Goal: Task Accomplishment & Management: Use online tool/utility

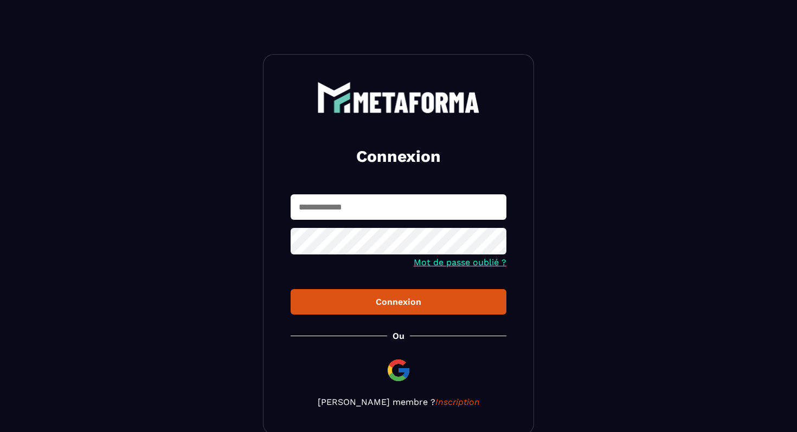
click at [337, 202] on input "text" at bounding box center [398, 207] width 216 height 25
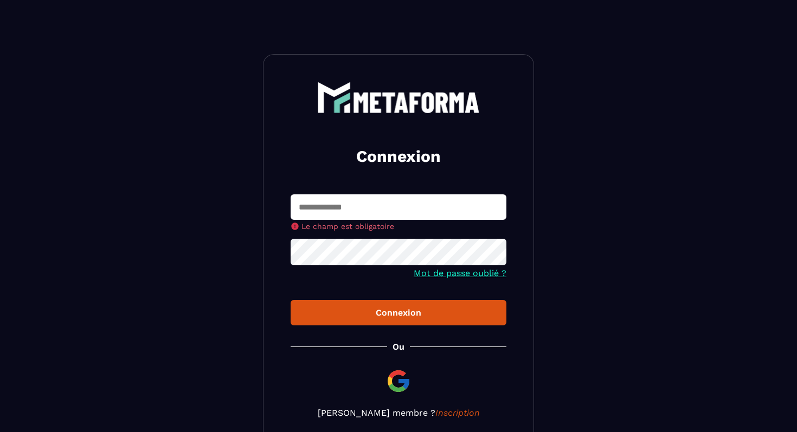
type input "**********"
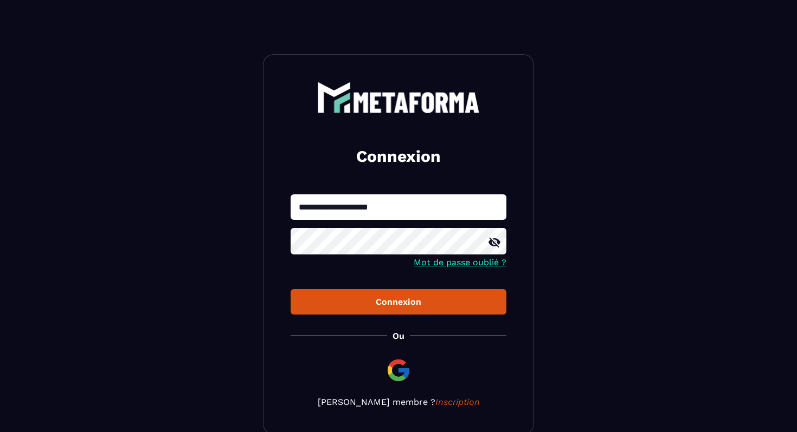
click at [369, 307] on div "Connexion" at bounding box center [398, 302] width 198 height 10
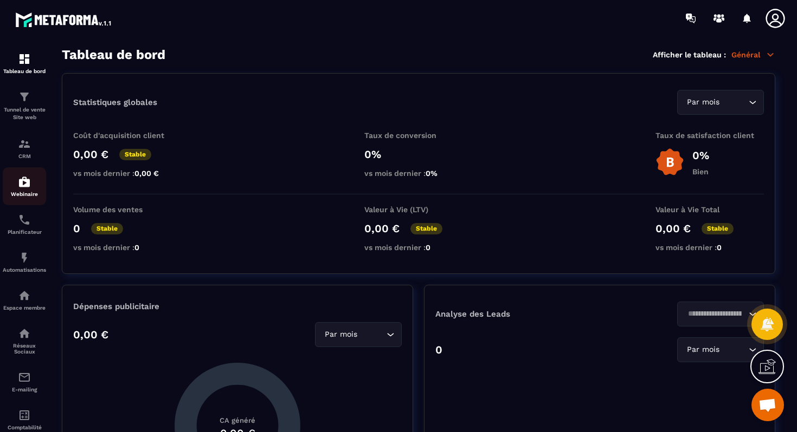
click at [22, 193] on p "Webinaire" at bounding box center [24, 194] width 43 height 6
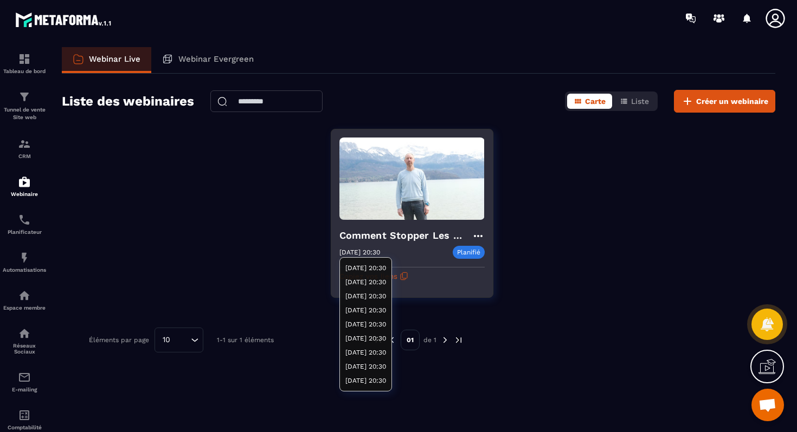
click at [464, 254] on p "Planifié" at bounding box center [468, 252] width 32 height 13
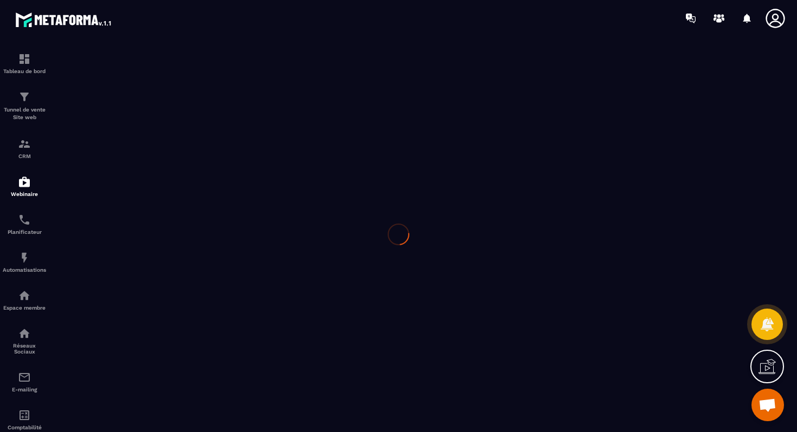
type input "**********"
type textarea "**********"
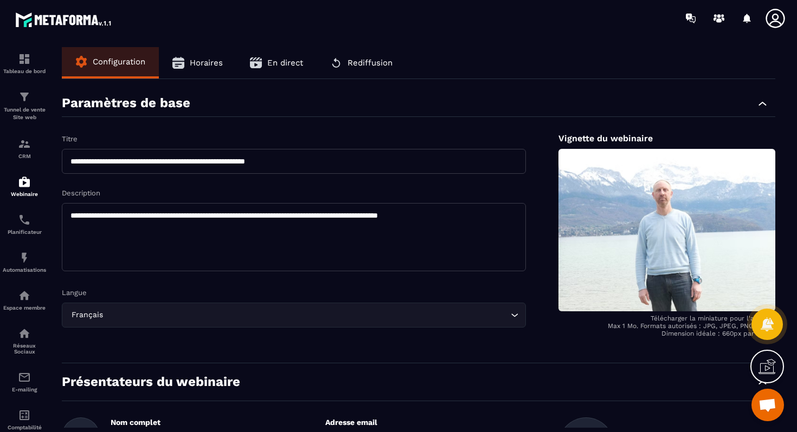
click at [204, 60] on span "Horaires" at bounding box center [206, 63] width 33 height 10
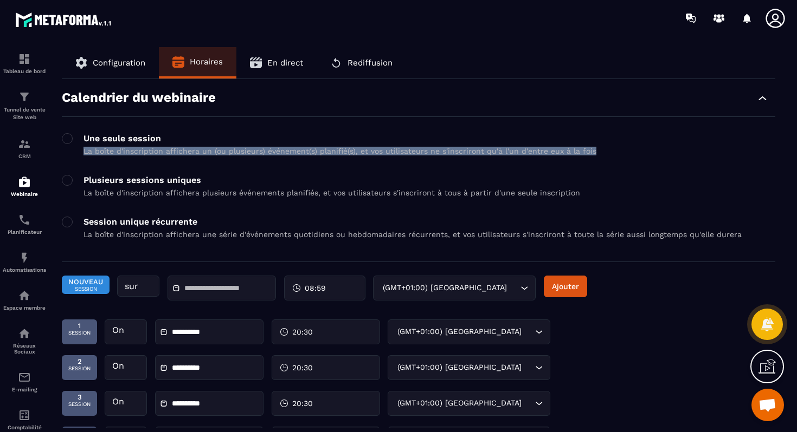
drag, startPoint x: 183, startPoint y: 137, endPoint x: 318, endPoint y: 160, distance: 137.0
click at [318, 160] on div "Une seule session La boîte d'inscription affichera un (ou plusieurs) événement(…" at bounding box center [418, 147] width 713 height 29
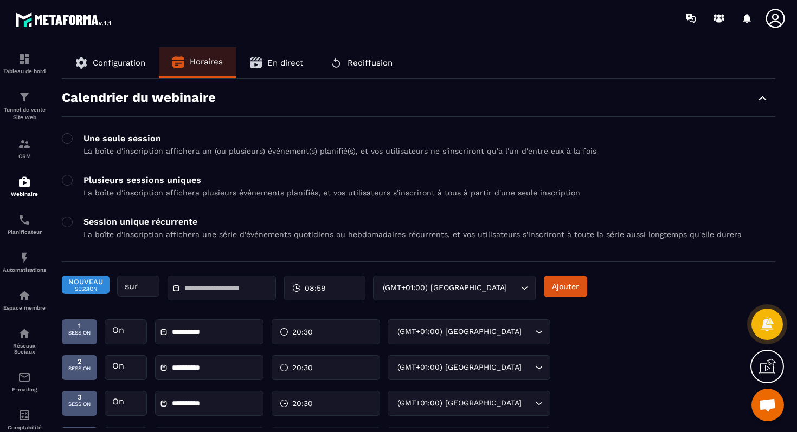
click at [364, 97] on div "Calendrier du webinaire" at bounding box center [418, 103] width 713 height 27
click at [36, 97] on div "Tunnel de vente Site web" at bounding box center [24, 105] width 43 height 31
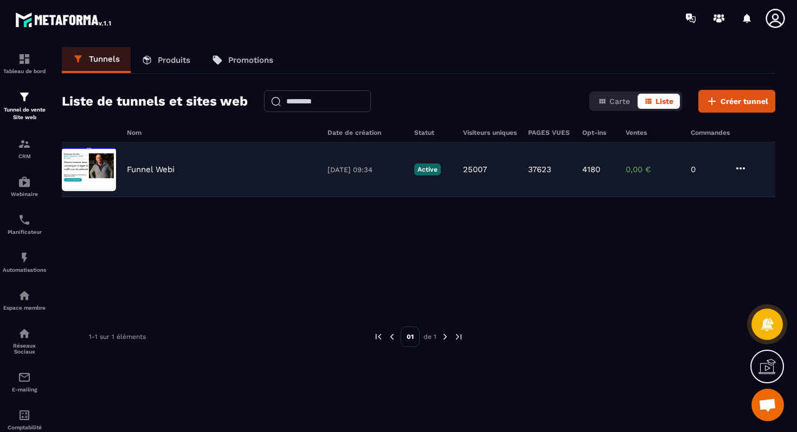
click at [210, 155] on div "Funnel Webi [DATE] 09:34 Active 25007 37623 4180 0,00 € 0" at bounding box center [418, 170] width 713 height 55
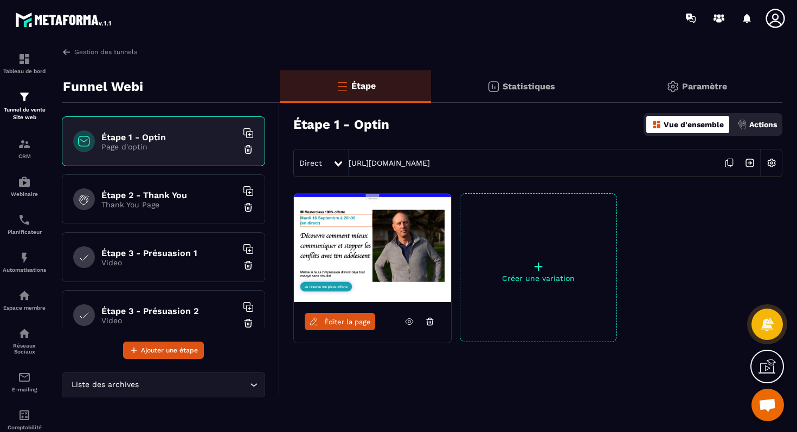
click at [411, 321] on icon at bounding box center [409, 322] width 10 height 10
click at [408, 321] on icon at bounding box center [409, 322] width 10 height 10
click at [723, 167] on icon at bounding box center [729, 163] width 21 height 21
click at [20, 156] on p "CRM" at bounding box center [24, 156] width 43 height 6
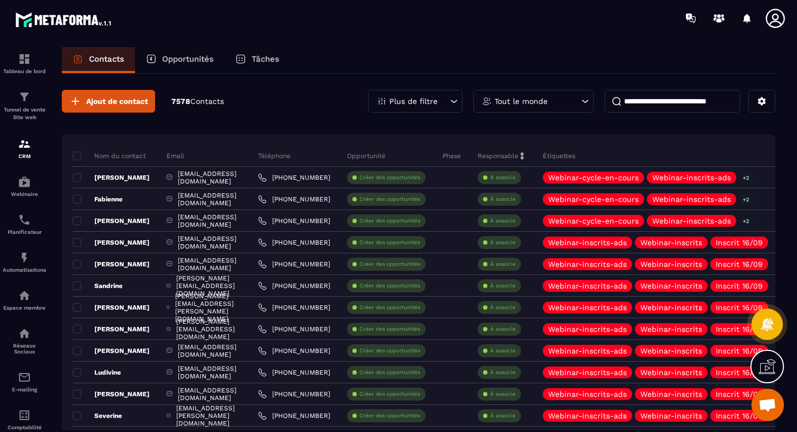
click at [415, 104] on p "Plus de filtre" at bounding box center [413, 102] width 48 height 8
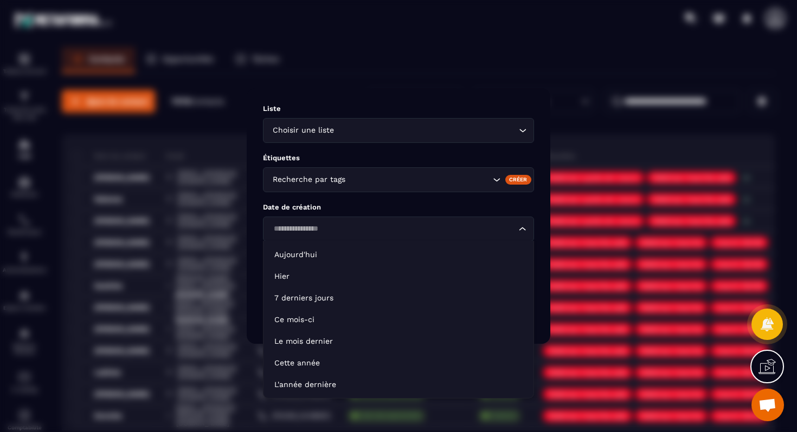
click at [331, 218] on div "Loading..." at bounding box center [398, 229] width 271 height 25
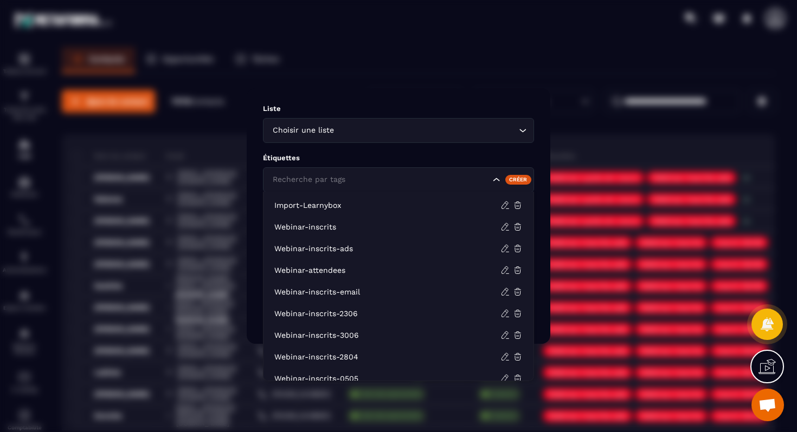
click at [351, 189] on div "Recherche par tags" at bounding box center [398, 179] width 271 height 25
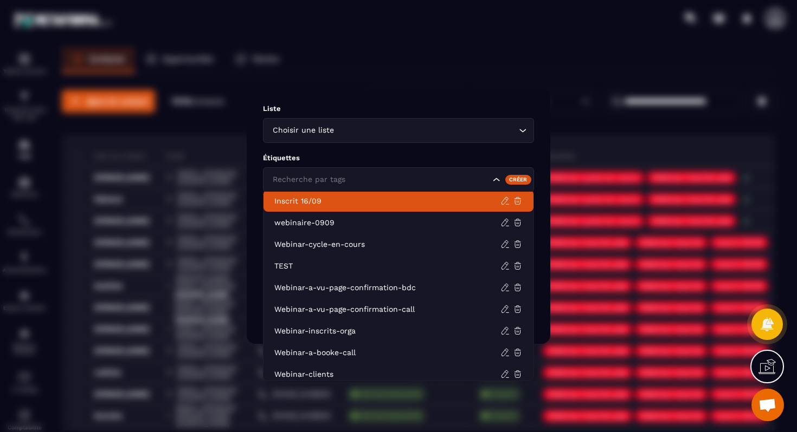
scroll to position [306, 0]
click at [335, 206] on p "Inscrit 16/09" at bounding box center [387, 202] width 226 height 11
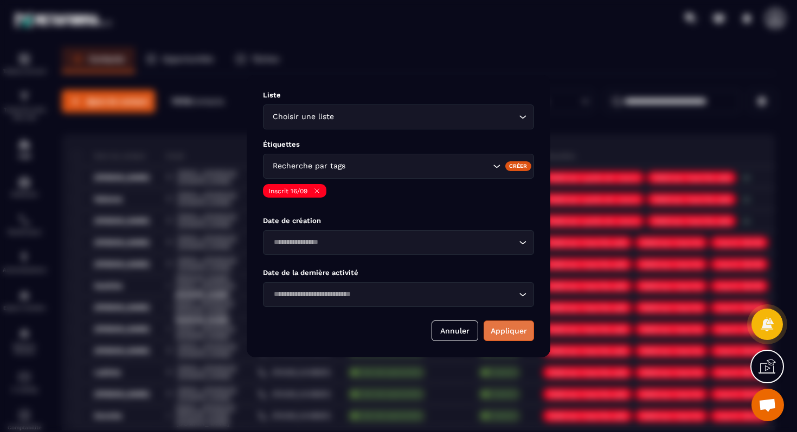
click at [497, 325] on button "Appliquer" at bounding box center [508, 331] width 50 height 21
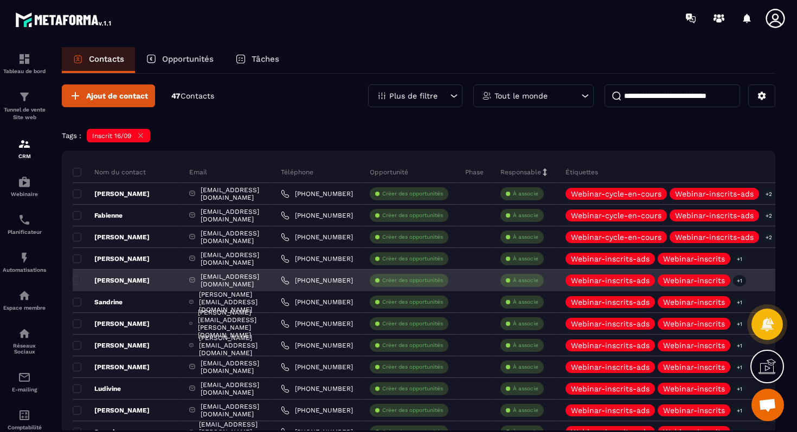
scroll to position [0, 0]
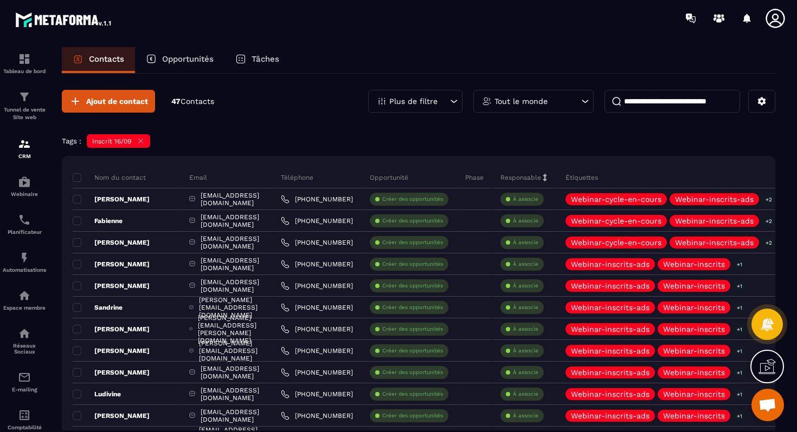
click at [431, 106] on div "Plus de filtre" at bounding box center [415, 101] width 94 height 23
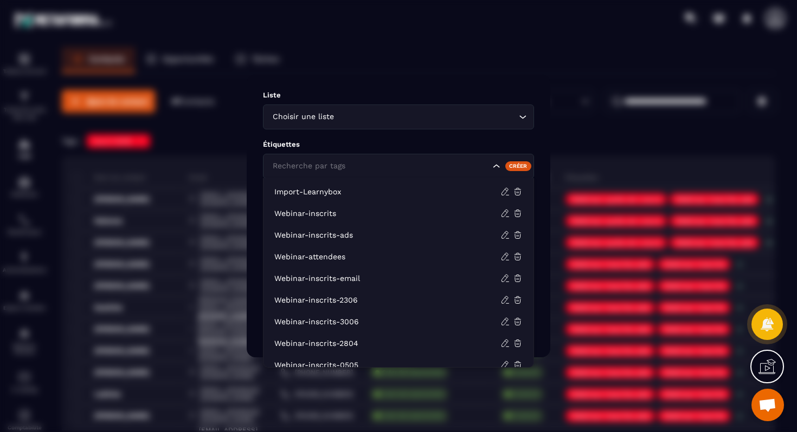
click at [365, 167] on input "Search for option" at bounding box center [380, 166] width 220 height 12
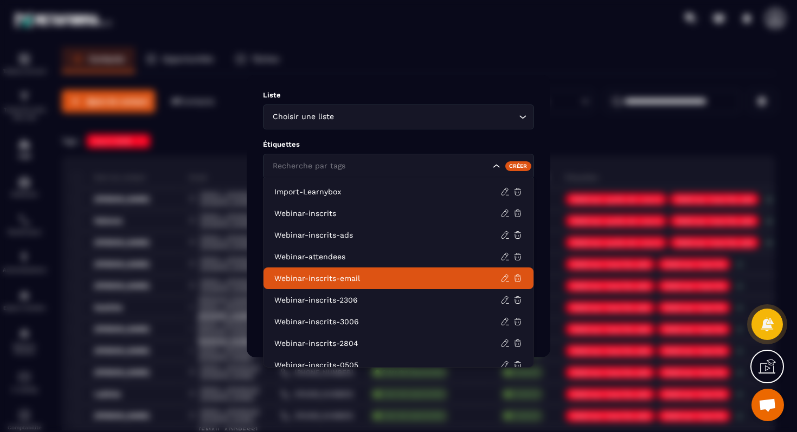
scroll to position [337, 0]
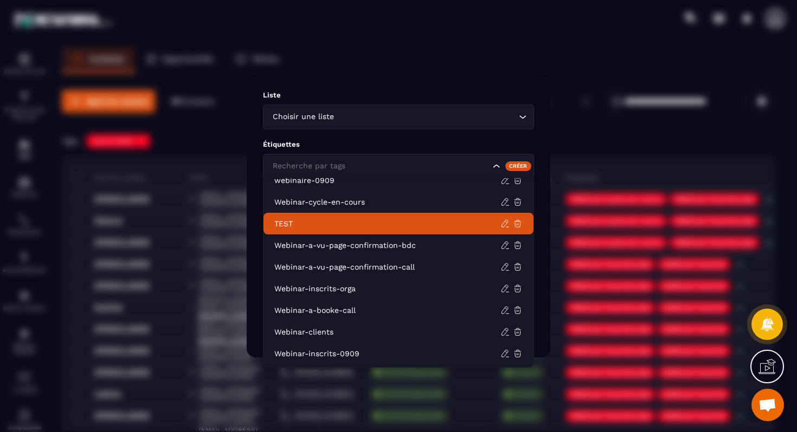
click at [418, 59] on div "Modal window" at bounding box center [398, 216] width 797 height 432
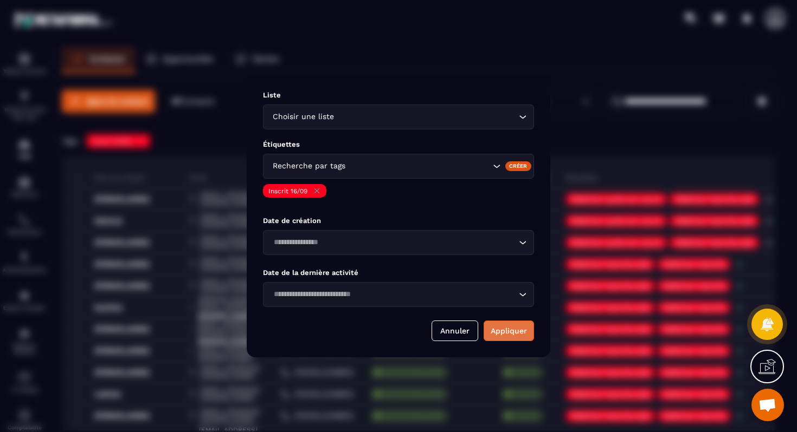
click at [500, 333] on button "Appliquer" at bounding box center [508, 331] width 50 height 21
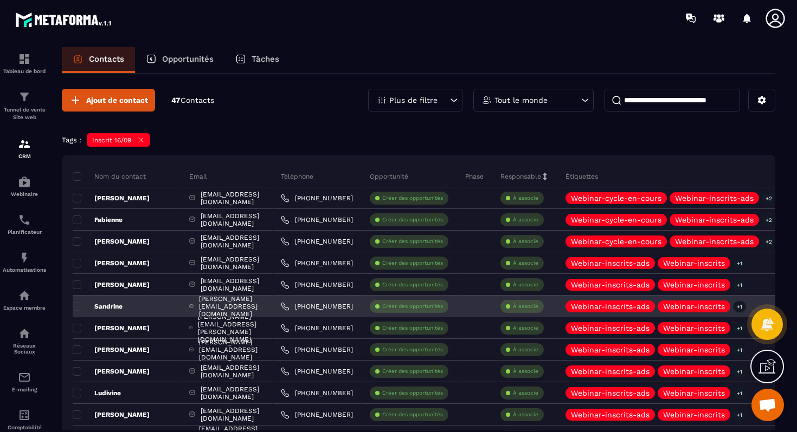
scroll to position [0, 0]
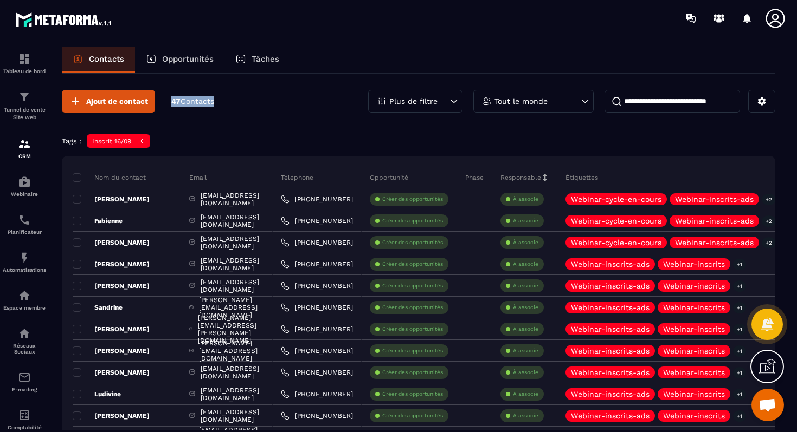
drag, startPoint x: 170, startPoint y: 101, endPoint x: 245, endPoint y: 101, distance: 74.8
click at [245, 101] on div "Ajout de contact 47 Contacts Plus de filtre Tout le monde" at bounding box center [418, 101] width 713 height 23
click at [27, 383] on img at bounding box center [24, 377] width 13 height 13
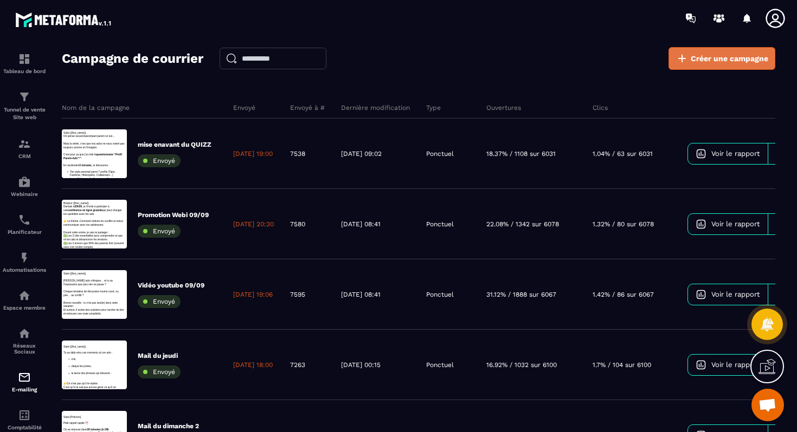
click at [725, 60] on span "Créer une campagne" at bounding box center [728, 58] width 77 height 11
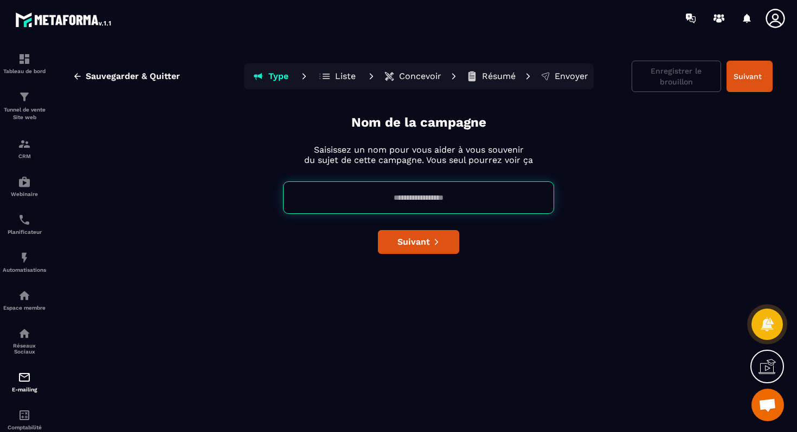
click at [424, 201] on input at bounding box center [418, 198] width 271 height 33
type input "*****"
click at [447, 240] on button "Suivant" at bounding box center [418, 242] width 81 height 24
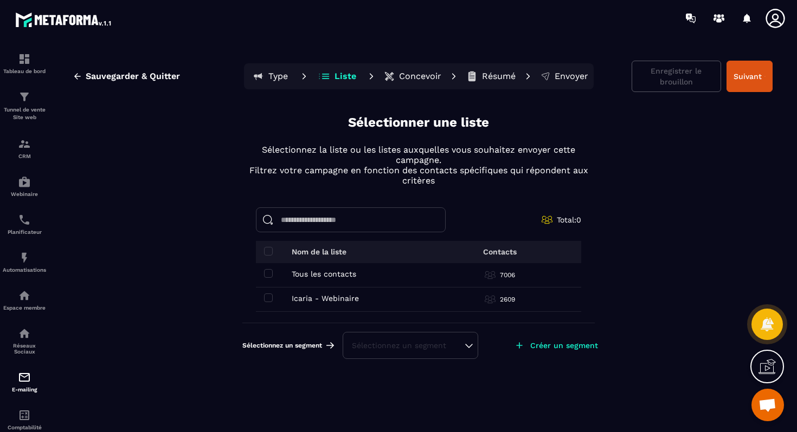
click at [377, 338] on div "Sélectionnez un segment" at bounding box center [409, 345] width 135 height 27
click at [405, 345] on div "Sélectionnez un segment" at bounding box center [410, 345] width 117 height 11
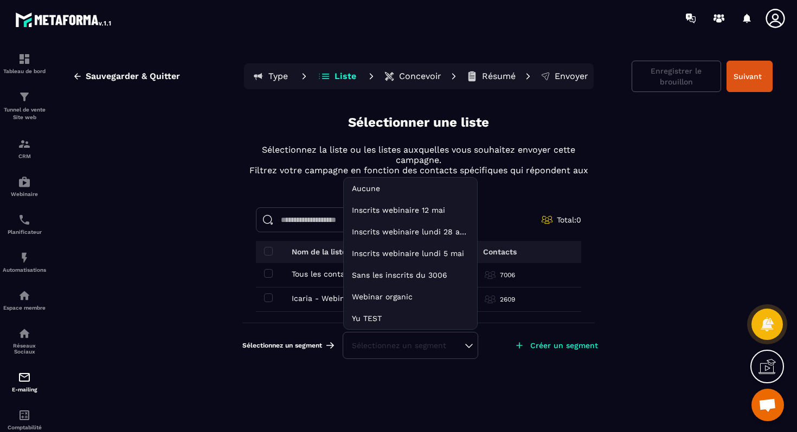
click at [385, 349] on div "Sélectionnez un segment" at bounding box center [410, 345] width 117 height 11
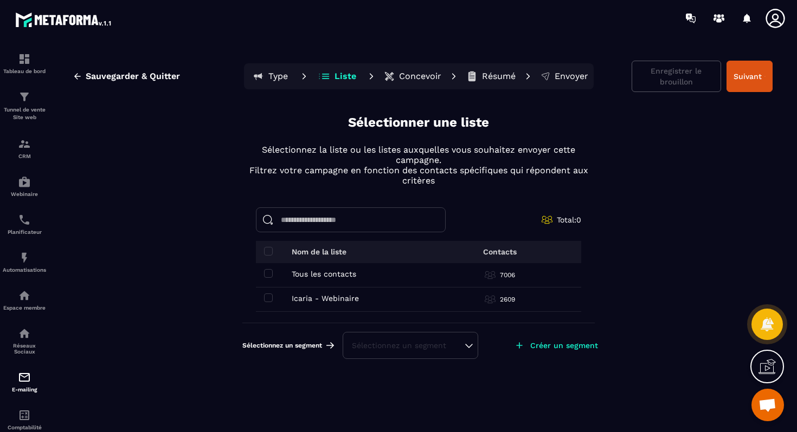
click at [469, 348] on div "Sélectionnez un segment" at bounding box center [410, 345] width 117 height 11
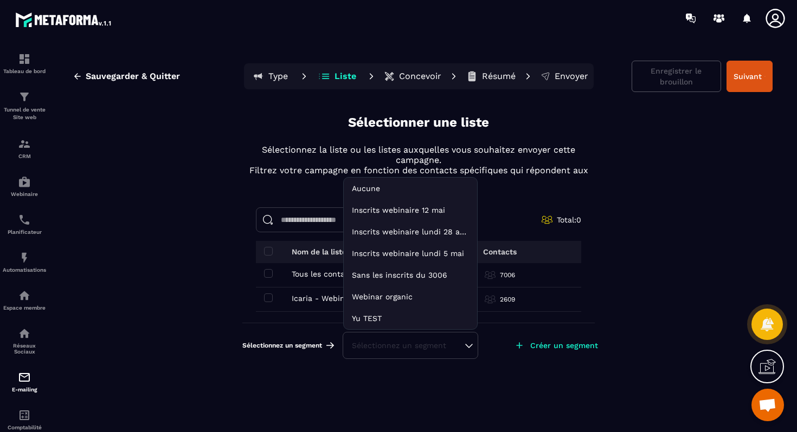
click at [558, 346] on p "Créer un segment" at bounding box center [564, 345] width 68 height 9
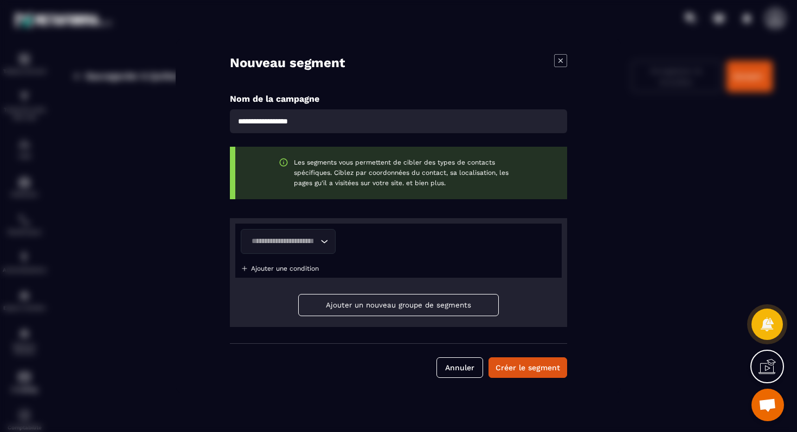
click at [559, 59] on icon "Modal window" at bounding box center [560, 60] width 13 height 13
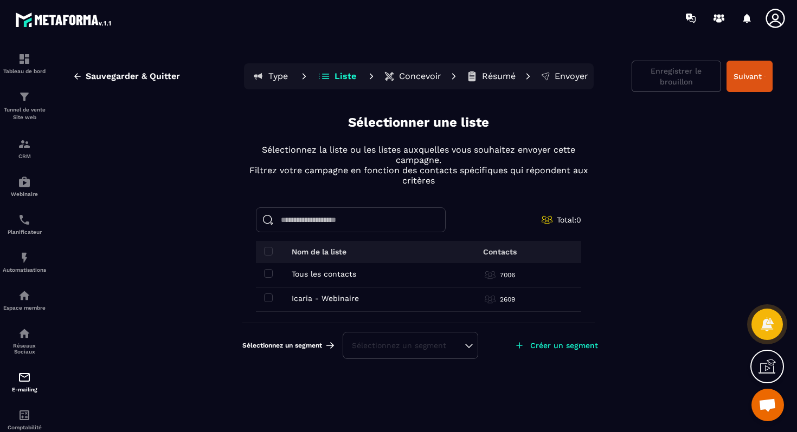
click at [547, 344] on p "Créer un segment" at bounding box center [564, 345] width 68 height 9
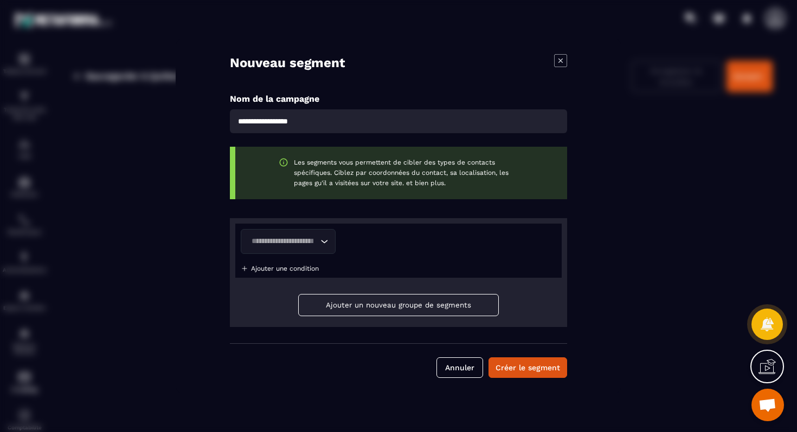
click at [318, 246] on div "Loading..." at bounding box center [288, 241] width 95 height 25
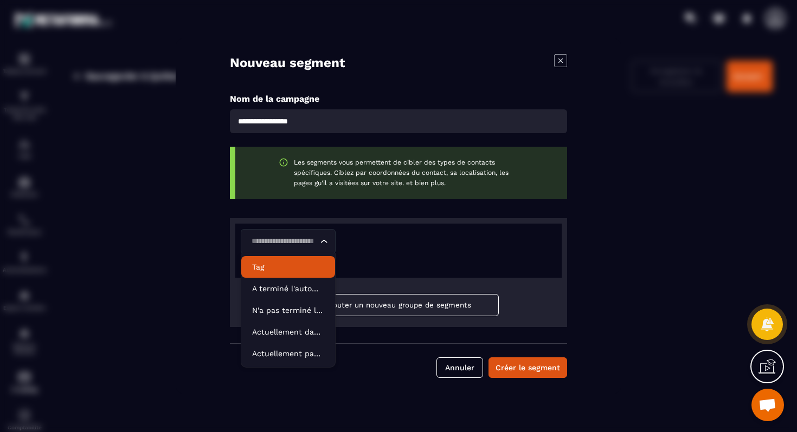
click at [282, 267] on p "Tag" at bounding box center [288, 267] width 72 height 11
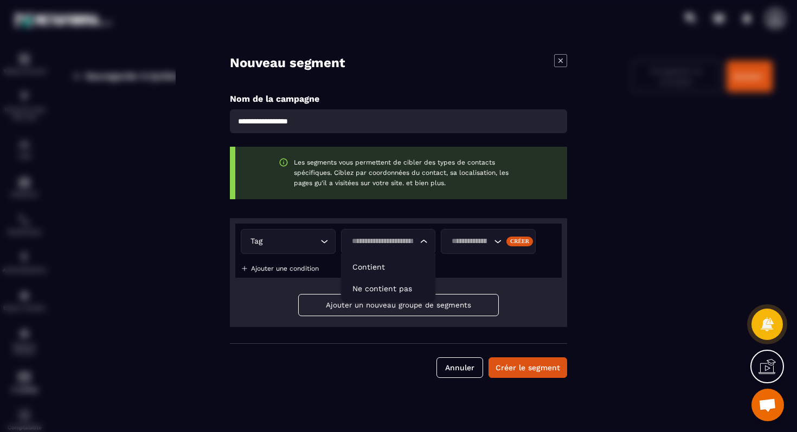
click at [383, 237] on input "Search for option" at bounding box center [383, 242] width 70 height 12
click at [389, 262] on p "Contient" at bounding box center [388, 267] width 72 height 11
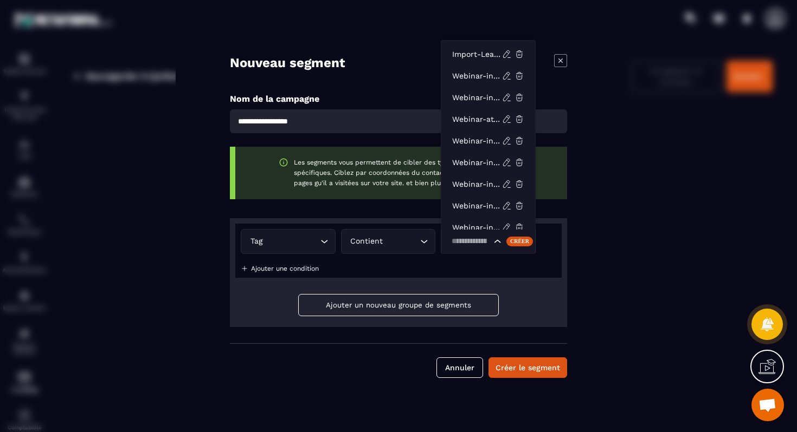
click at [466, 247] on input "Search for option" at bounding box center [469, 242] width 43 height 12
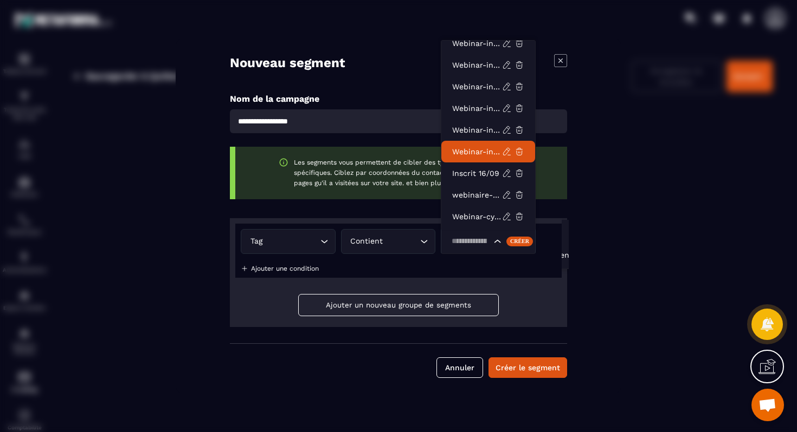
scroll to position [204, 0]
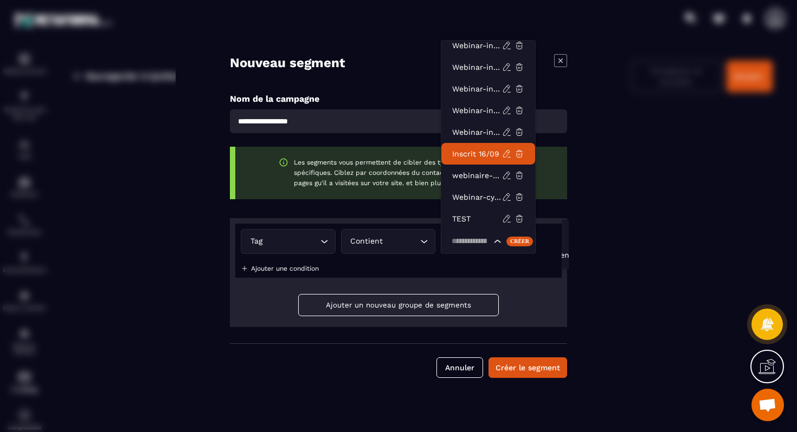
click at [475, 152] on p "Inscrit 16/09" at bounding box center [477, 153] width 50 height 11
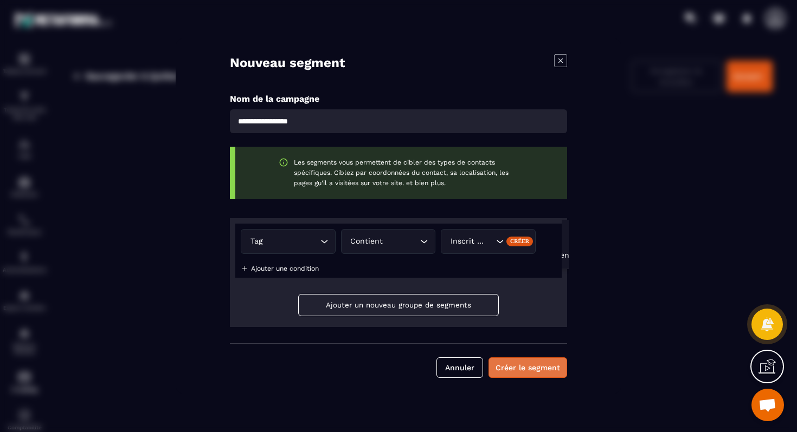
click at [528, 370] on button "Créer le segment" at bounding box center [527, 368] width 79 height 21
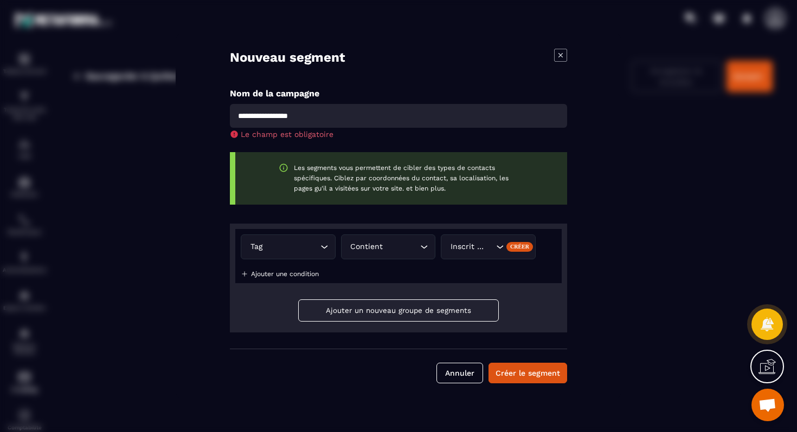
click at [345, 115] on input "Modal window" at bounding box center [398, 116] width 337 height 24
type input "*"
click at [261, 118] on input "**********" at bounding box center [398, 116] width 337 height 24
type input "**********"
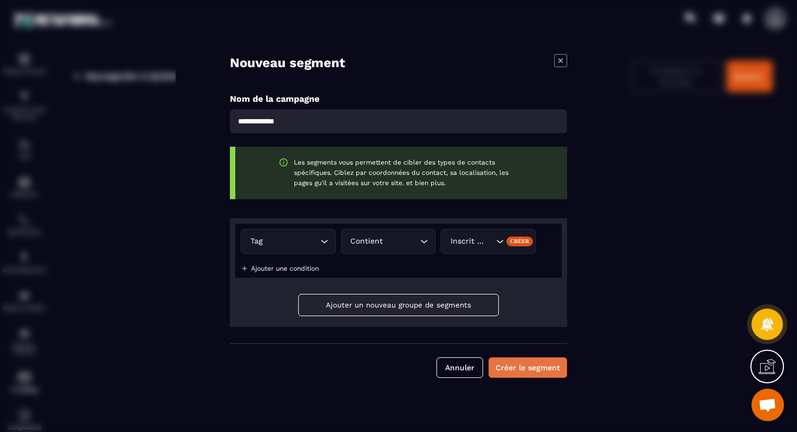
click at [512, 370] on button "Créer le segment" at bounding box center [527, 368] width 79 height 21
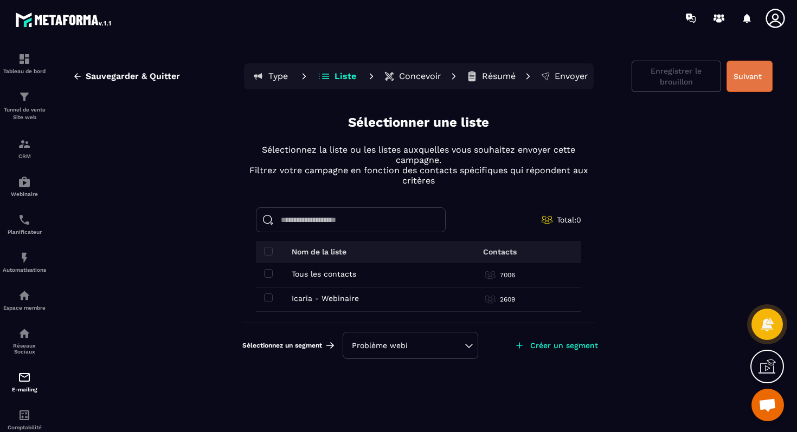
click at [739, 80] on button "Suivant" at bounding box center [749, 76] width 46 height 31
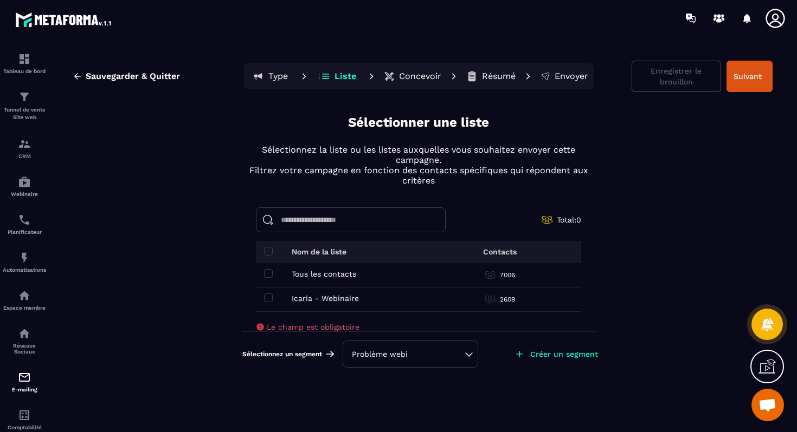
click at [421, 354] on div "Problème webi" at bounding box center [410, 354] width 117 height 11
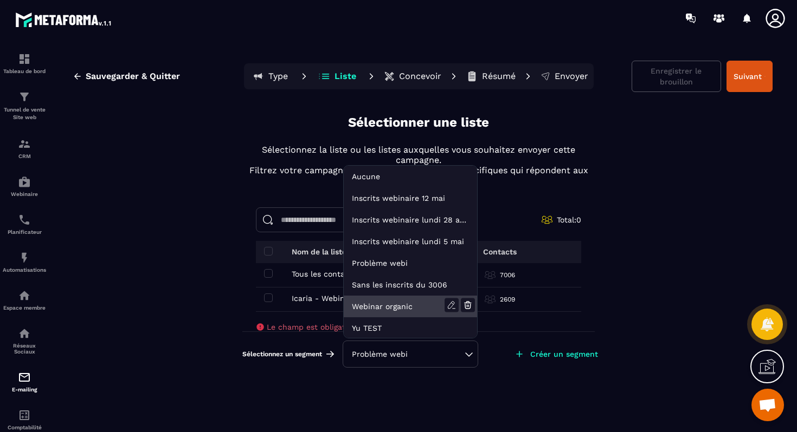
scroll to position [1, 0]
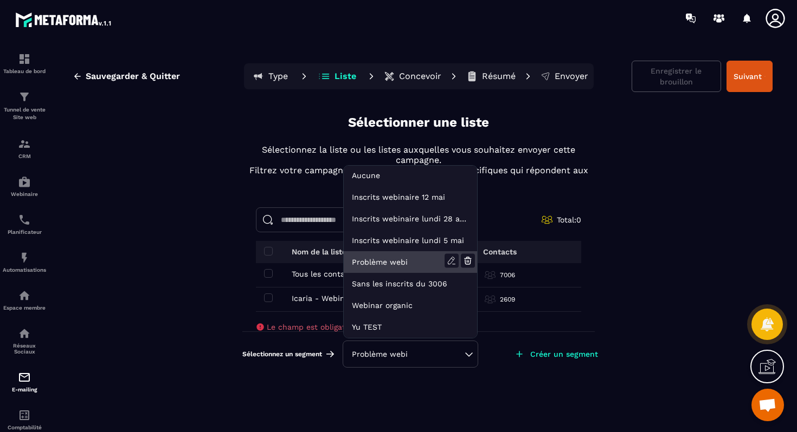
click at [402, 268] on li "Problème webi" at bounding box center [410, 262] width 133 height 22
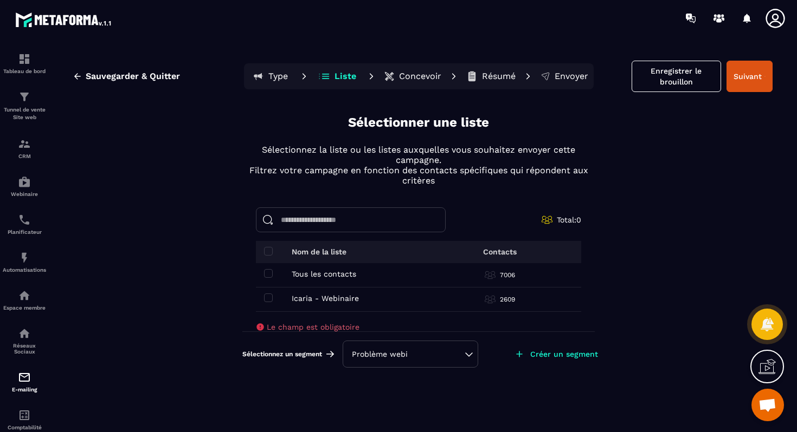
click at [274, 277] on div "Tous les contacts Tous les contacts" at bounding box center [345, 274] width 163 height 9
click at [271, 273] on span at bounding box center [268, 273] width 9 height 9
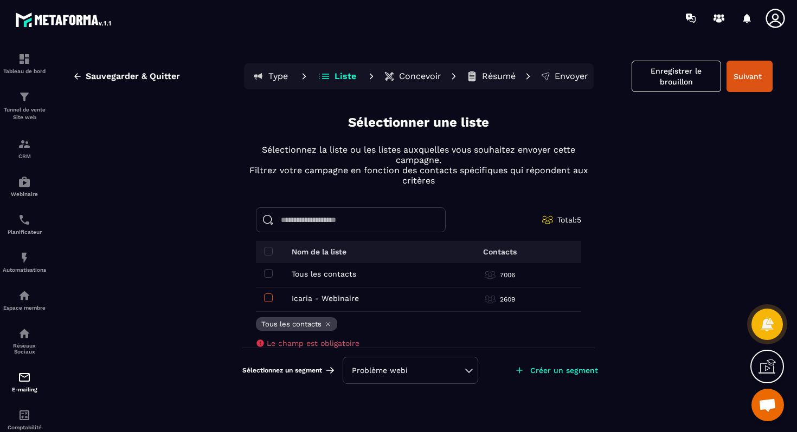
click at [270, 298] on span at bounding box center [268, 298] width 9 height 9
click at [752, 79] on button "Suivant" at bounding box center [749, 76] width 46 height 31
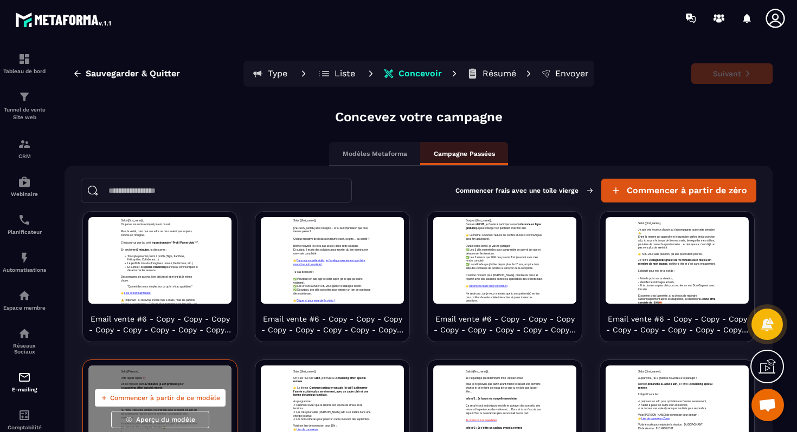
scroll to position [0, 0]
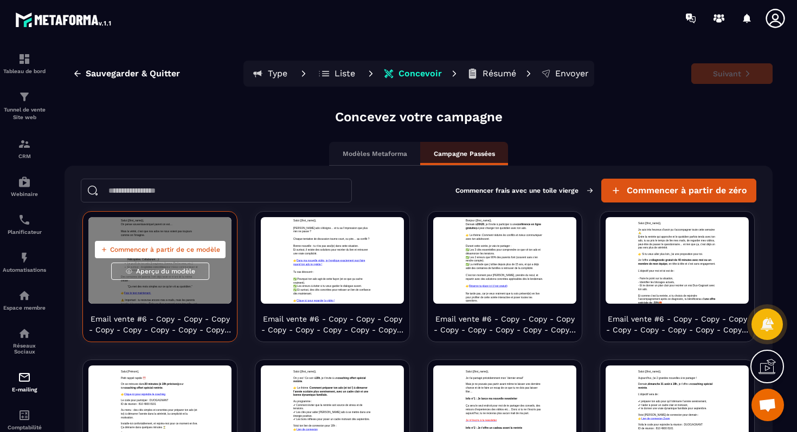
click at [176, 251] on span "Commencer à partir de ce modèle" at bounding box center [165, 249] width 110 height 9
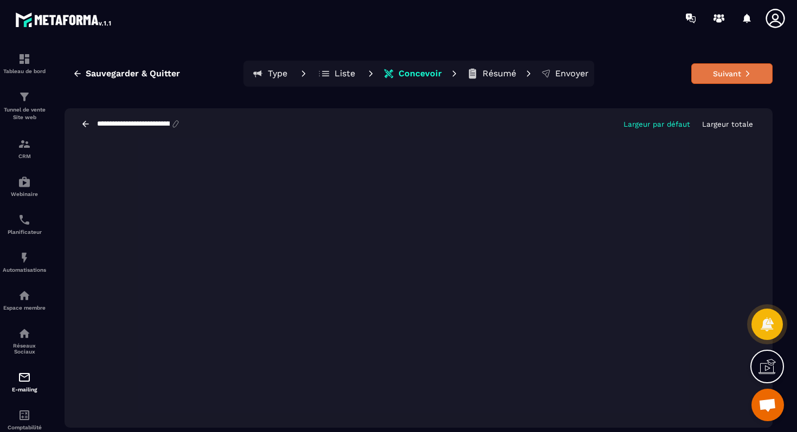
click at [726, 76] on button "Suivant" at bounding box center [731, 73] width 81 height 21
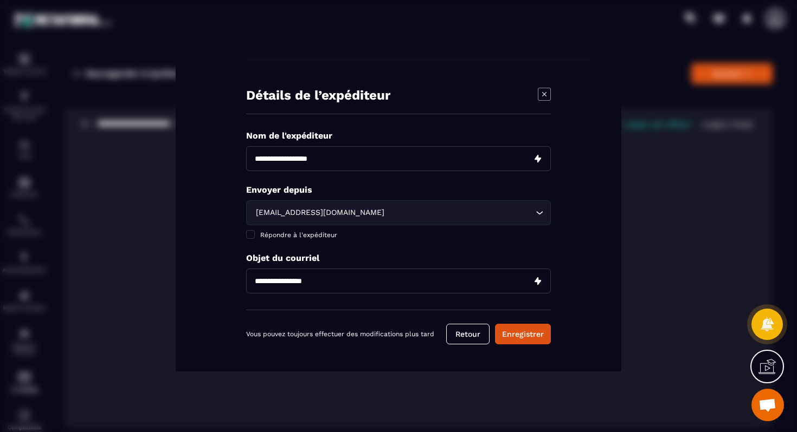
click at [337, 157] on input "Modal window" at bounding box center [398, 158] width 305 height 25
type input "*****"
click at [303, 280] on input "Modal window" at bounding box center [398, 281] width 305 height 25
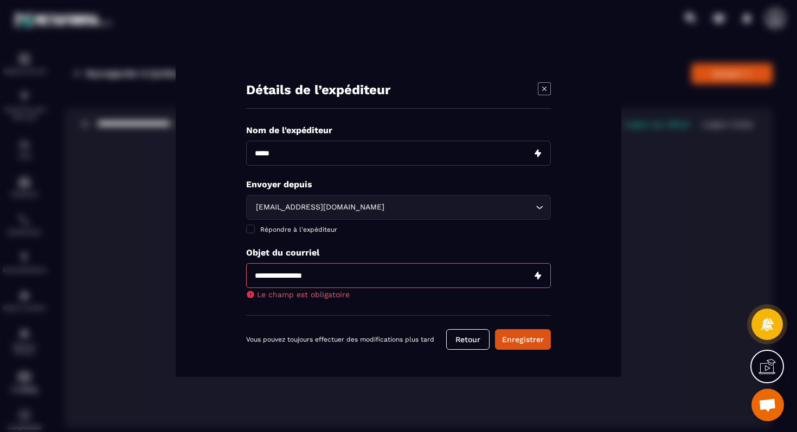
click at [305, 271] on input "Modal window" at bounding box center [398, 275] width 305 height 25
paste input "**********"
type input "**********"
click at [430, 305] on div "**********" at bounding box center [398, 220] width 305 height 191
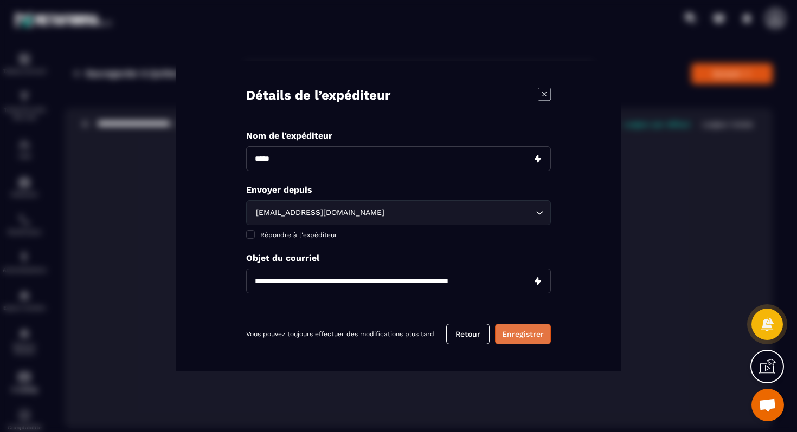
click at [507, 333] on button "Enregistrer" at bounding box center [523, 334] width 56 height 21
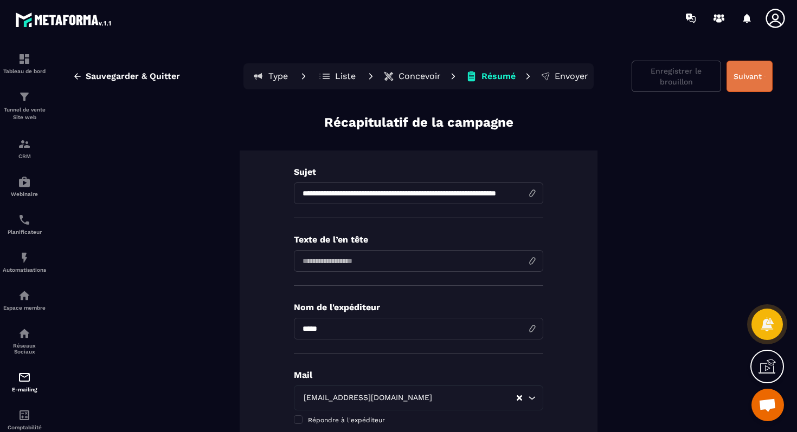
click at [742, 67] on button "Suivant" at bounding box center [749, 76] width 46 height 31
